Goal: Task Accomplishment & Management: Manage account settings

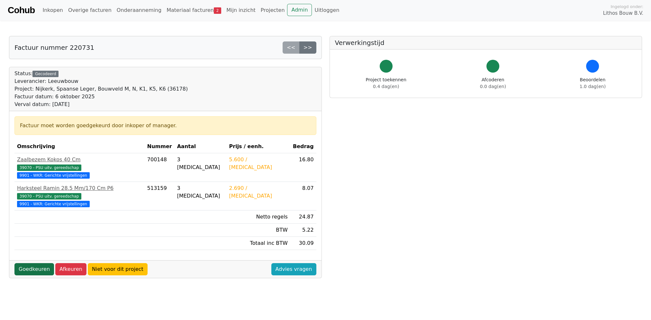
click at [32, 263] on link "Goedkeuren" at bounding box center [34, 269] width 40 height 12
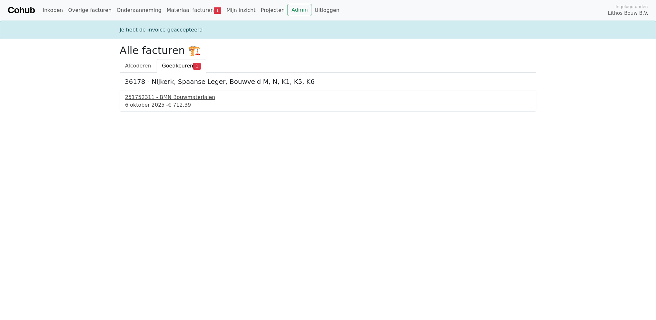
click at [161, 98] on div "251752311 - BMN Bouwmaterialen" at bounding box center [328, 98] width 406 height 8
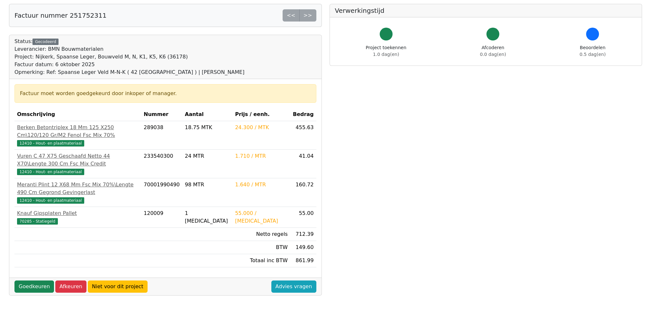
scroll to position [43, 0]
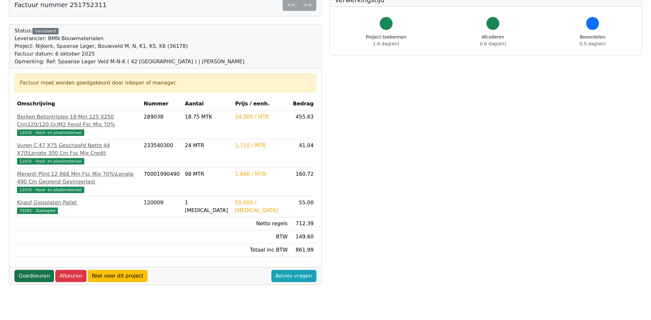
click at [29, 275] on link "Goedkeuren" at bounding box center [34, 276] width 40 height 12
